Goal: Book appointment/travel/reservation

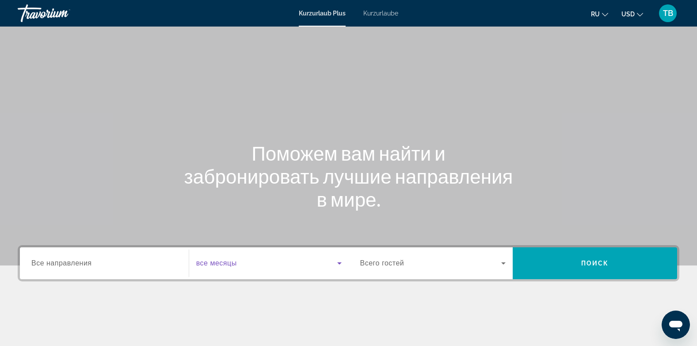
click at [341, 262] on icon "Such-Widget" at bounding box center [339, 263] width 4 height 2
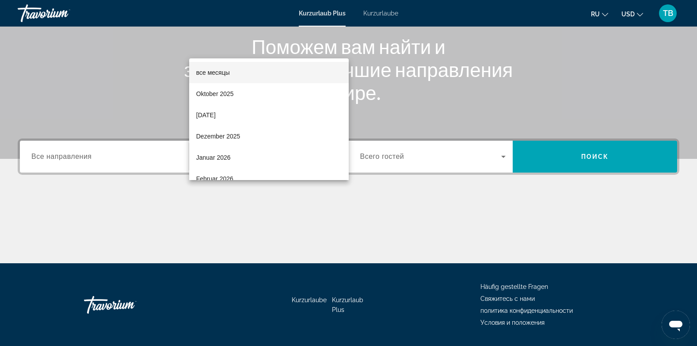
scroll to position [132, 0]
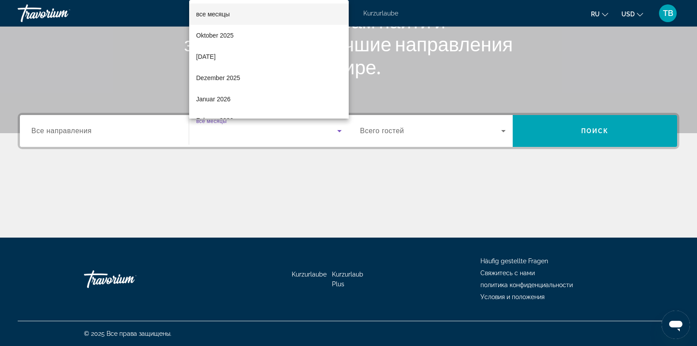
click at [468, 8] on div at bounding box center [348, 173] width 697 height 346
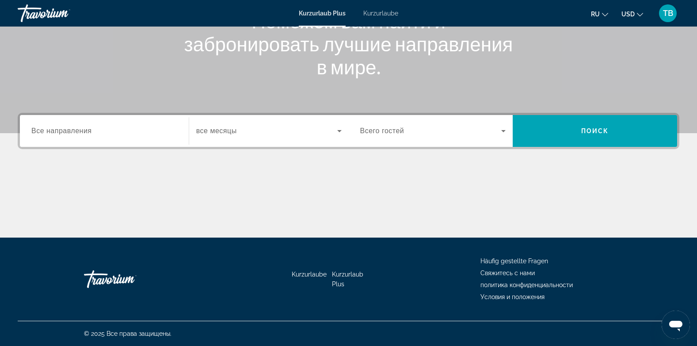
click at [391, 10] on span "Kurzurlaube" at bounding box center [380, 13] width 35 height 7
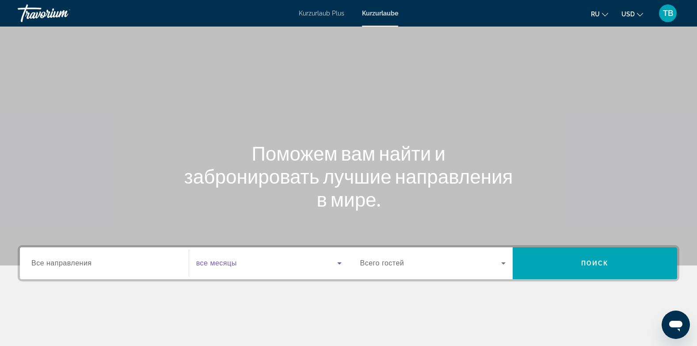
click at [338, 265] on icon "Such-Widget" at bounding box center [339, 263] width 11 height 11
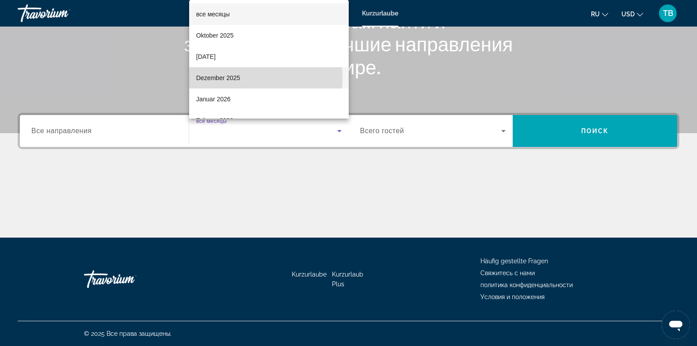
click at [217, 80] on font "Dezember 2025" at bounding box center [218, 77] width 44 height 7
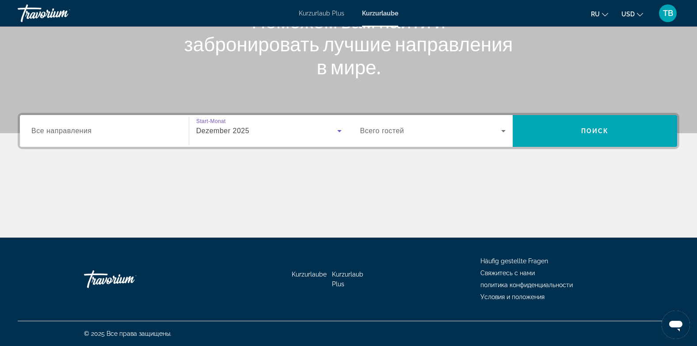
click at [169, 136] on div "Such-Widget" at bounding box center [104, 131] width 146 height 25
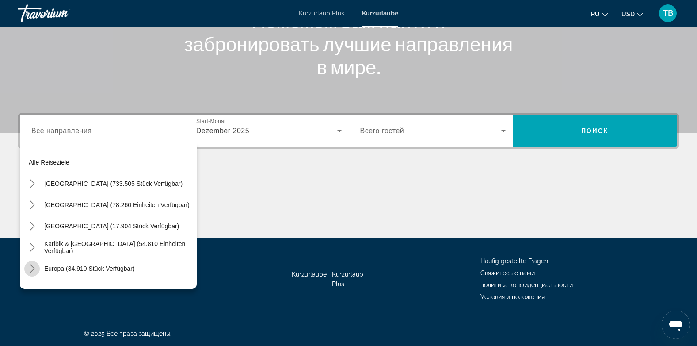
click at [35, 268] on icon "Toggle Europe (34.910 Einheiten verfügbar) Untermenü" at bounding box center [32, 268] width 9 height 9
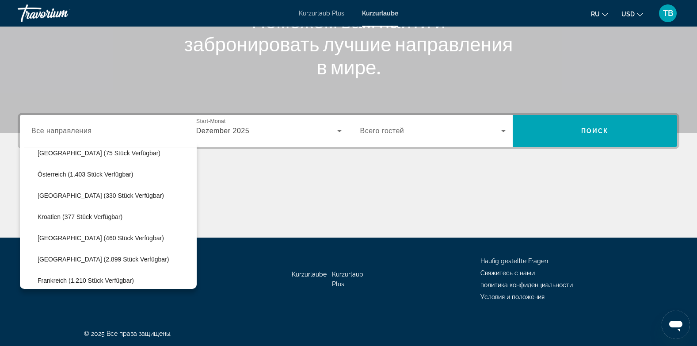
scroll to position [130, 0]
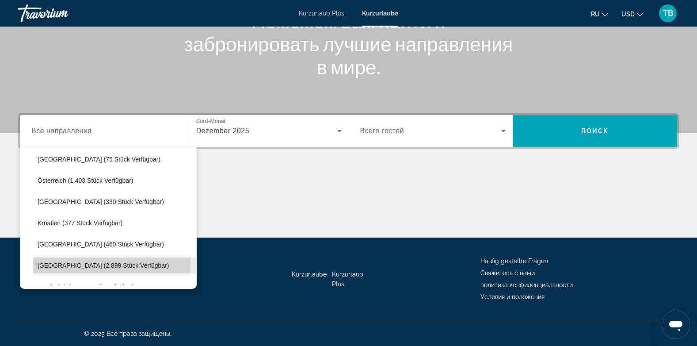
click at [57, 262] on span "[GEOGRAPHIC_DATA] (2.899 Stück verfügbar)" at bounding box center [103, 265] width 131 height 7
type input "**********"
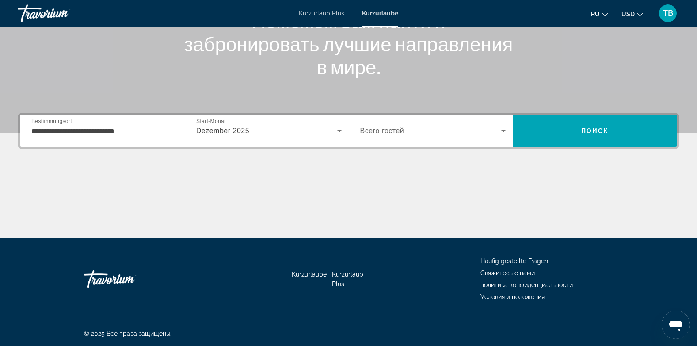
click at [392, 128] on span "Всего гостей" at bounding box center [382, 131] width 44 height 8
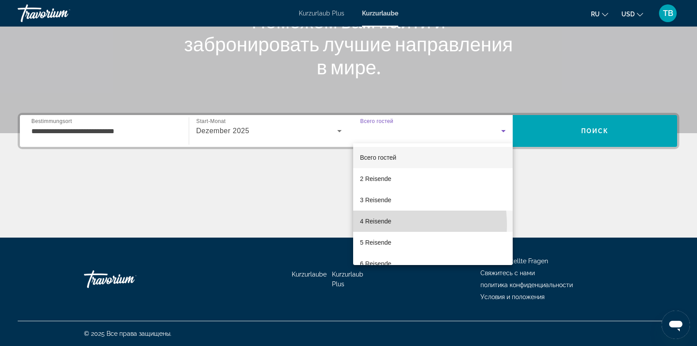
click at [378, 225] on span "4 Reisende" at bounding box center [375, 221] width 31 height 11
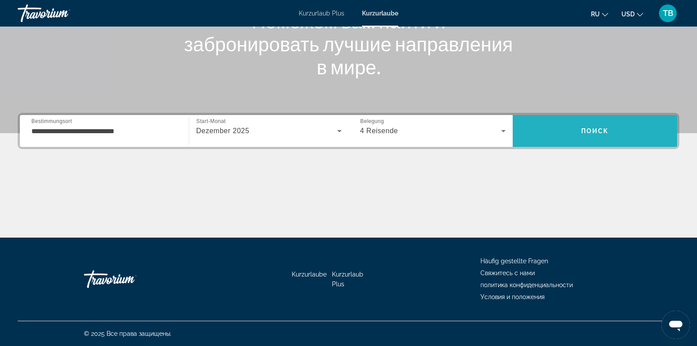
click at [588, 133] on span "Поиск" at bounding box center [595, 130] width 28 height 7
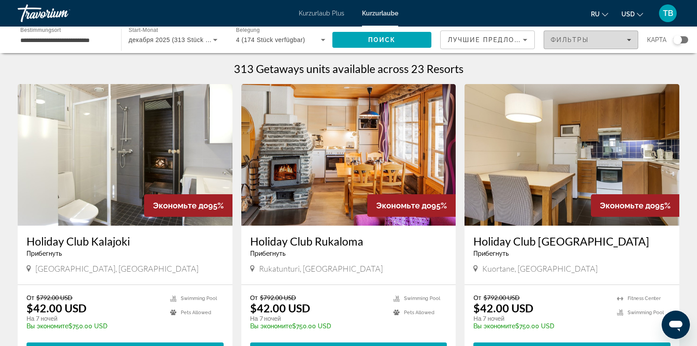
click at [568, 38] on span "Фильтры" at bounding box center [570, 39] width 38 height 7
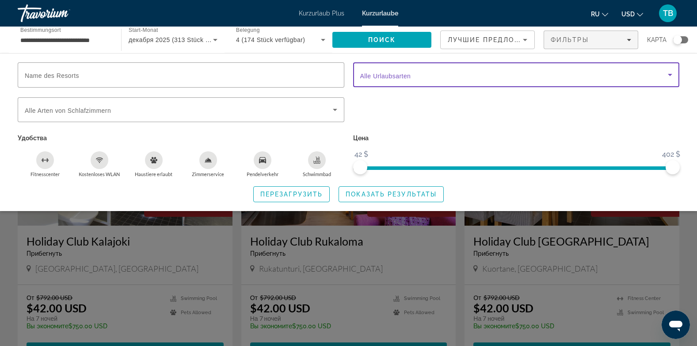
click at [421, 73] on span "Such-Widget" at bounding box center [514, 74] width 308 height 11
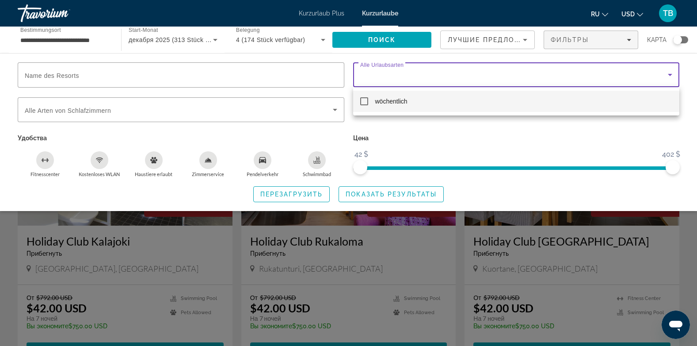
click at [421, 73] on div at bounding box center [348, 173] width 697 height 346
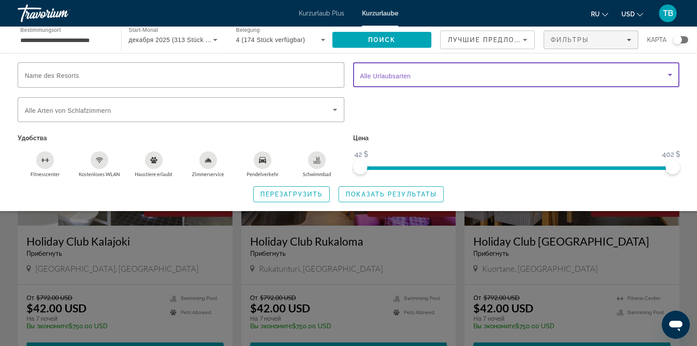
click at [421, 73] on span "Such-Widget" at bounding box center [514, 74] width 308 height 11
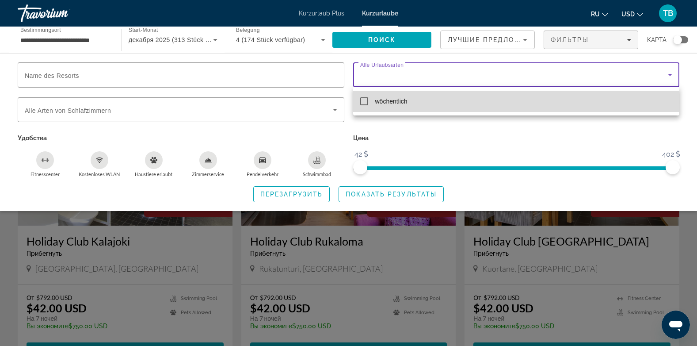
click at [365, 102] on mat-pseudo-checkbox at bounding box center [364, 101] width 8 height 8
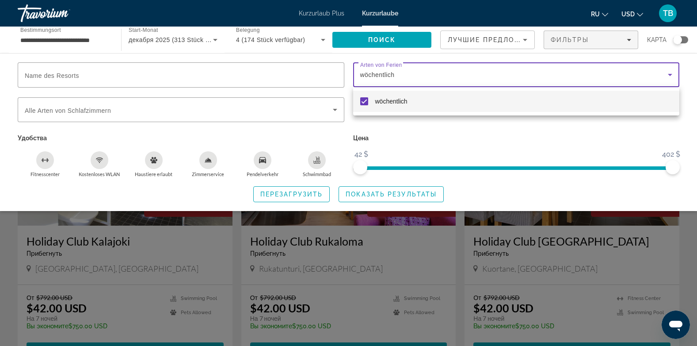
click at [306, 106] on div at bounding box center [348, 173] width 697 height 346
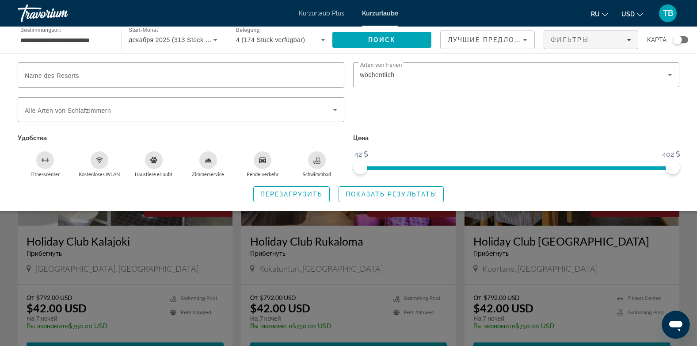
click at [458, 240] on div "Such-Widget" at bounding box center [348, 239] width 697 height 213
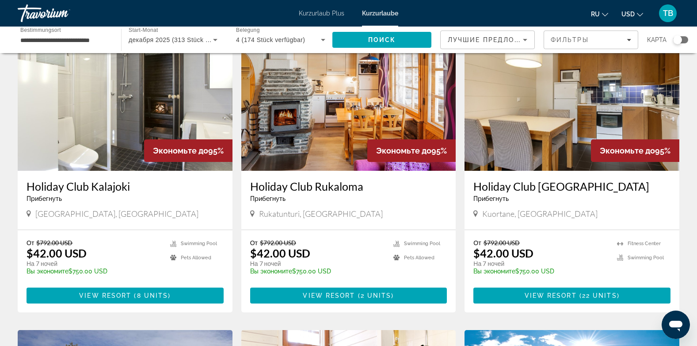
scroll to position [47, 0]
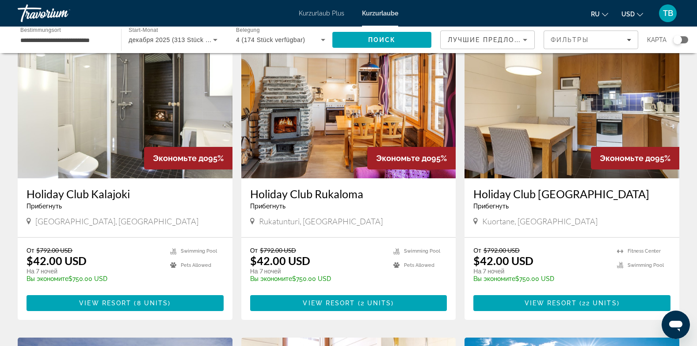
click at [180, 109] on img "Hauptinhalt" at bounding box center [125, 107] width 215 height 141
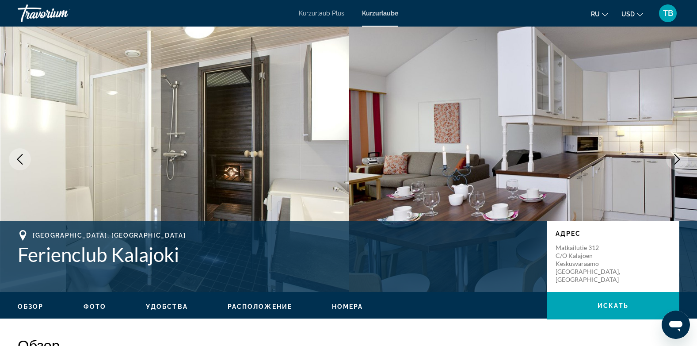
click at [676, 164] on icon "Nächstes Bild" at bounding box center [677, 159] width 11 height 11
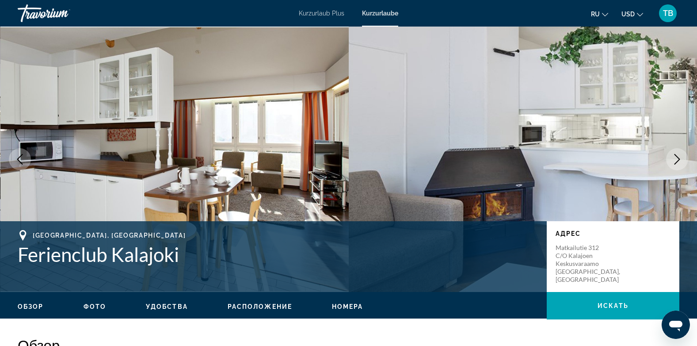
click at [676, 164] on icon "Nächstes Bild" at bounding box center [677, 159] width 11 height 11
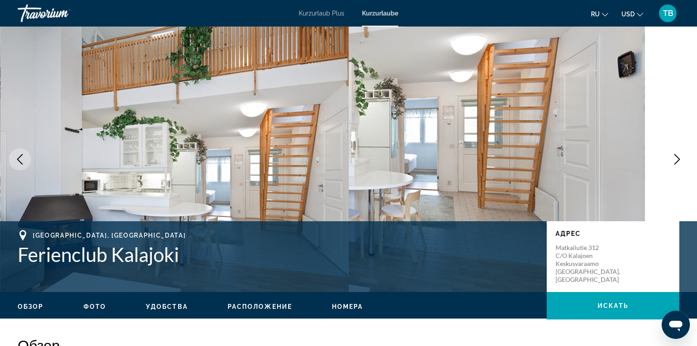
click at [676, 164] on icon "Nächstes Bild" at bounding box center [677, 159] width 11 height 11
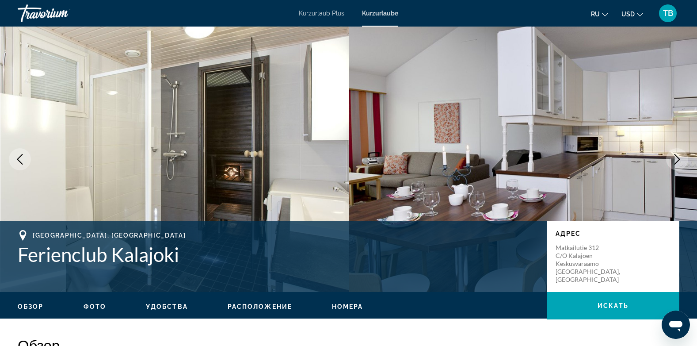
click at [676, 164] on icon "Nächstes Bild" at bounding box center [677, 159] width 11 height 11
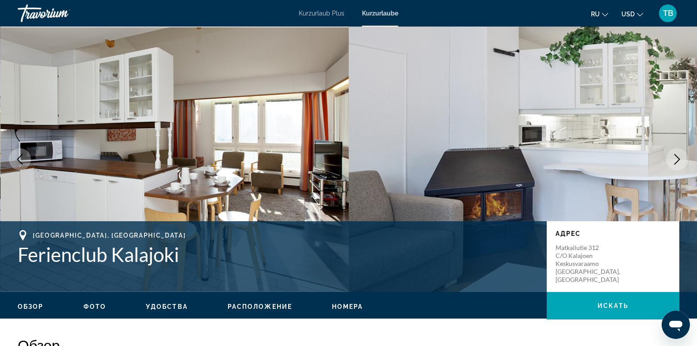
click at [676, 164] on icon "Nächstes Bild" at bounding box center [677, 159] width 11 height 11
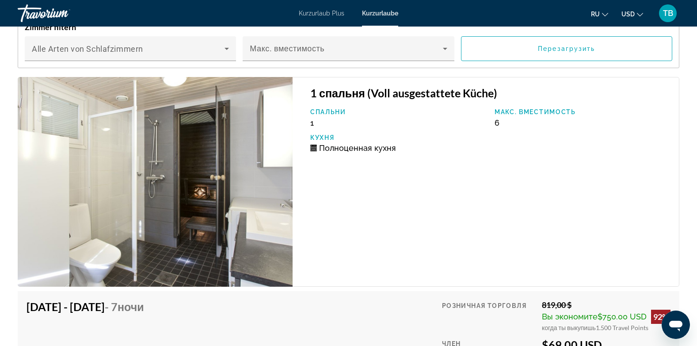
scroll to position [1138, 0]
